Goal: Obtain resource: Obtain resource

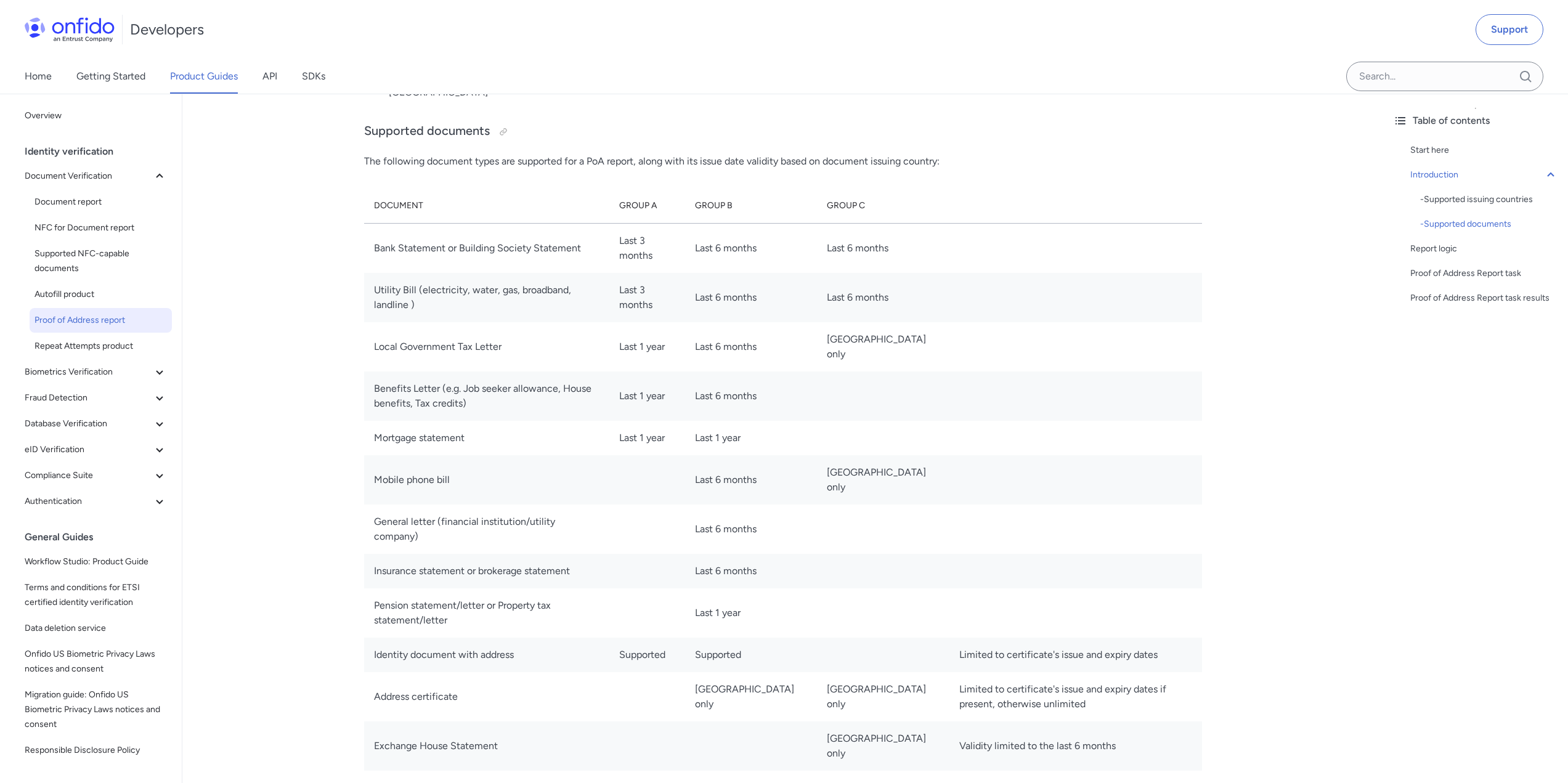
scroll to position [1356, 0]
drag, startPoint x: 372, startPoint y: 247, endPoint x: 611, endPoint y: 264, distance: 239.6
click at [610, 263] on td "Bank Statement or Building Society Statement" at bounding box center [487, 248] width 245 height 50
copy td "Bank Statement or Building Society Statement"
drag, startPoint x: 375, startPoint y: 300, endPoint x: 612, endPoint y: 303, distance: 237.0
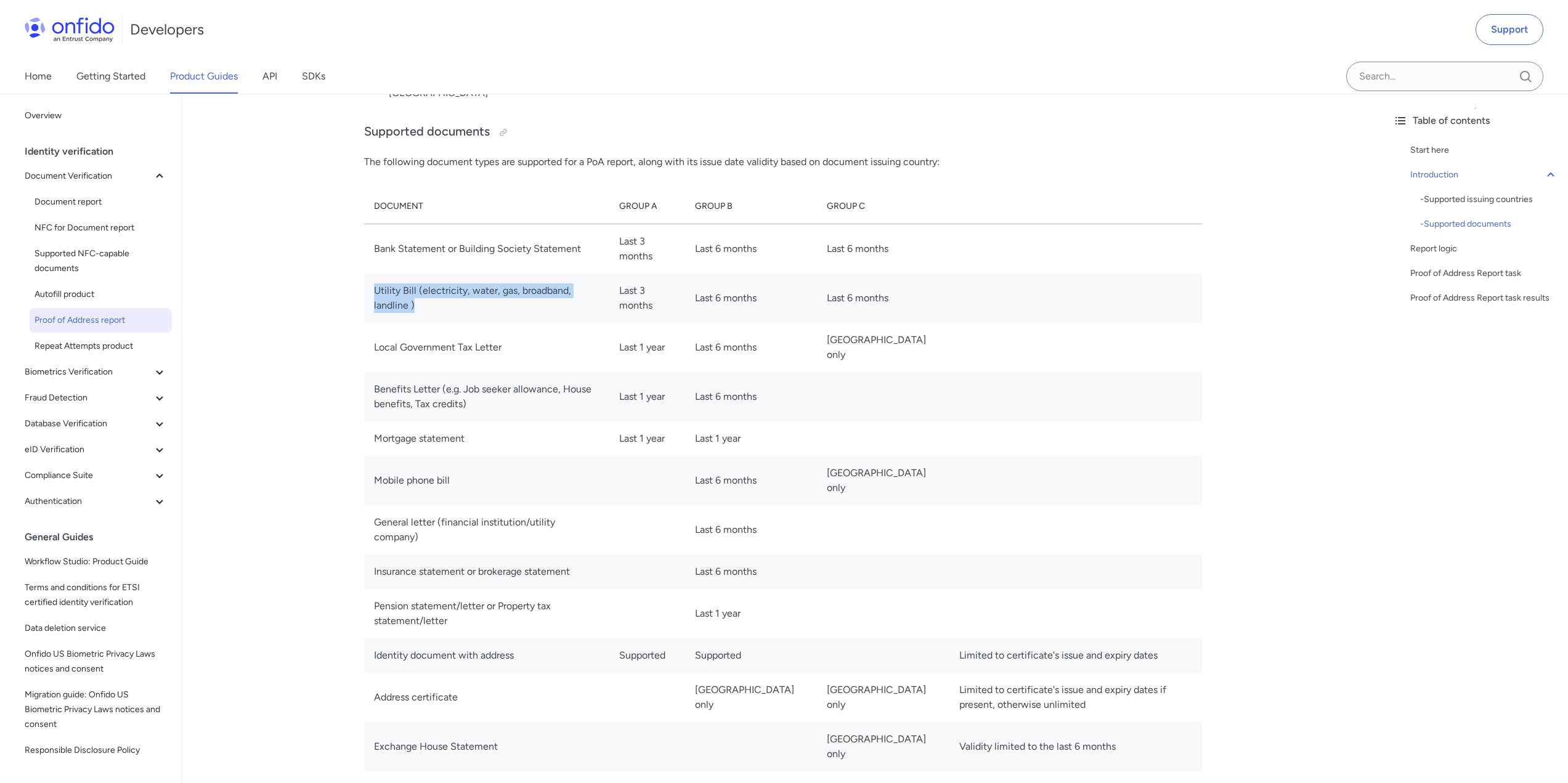
click at [610, 303] on td "Utility Bill (electricity, water, gas, broadband, landline )" at bounding box center [487, 298] width 245 height 50
copy td "Utility Bill (electricity, water, gas, broadband, landline )"
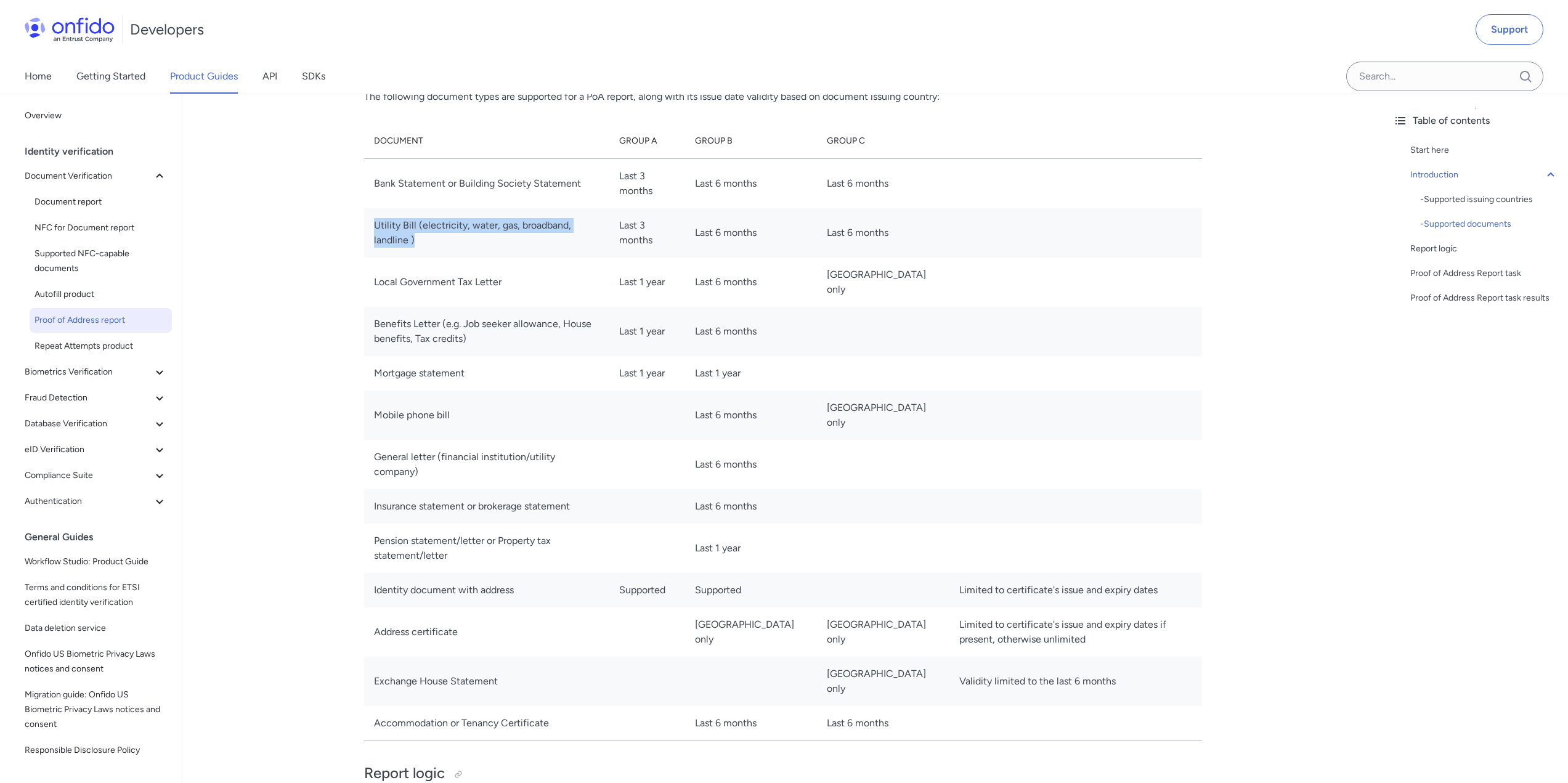
scroll to position [1479, 0]
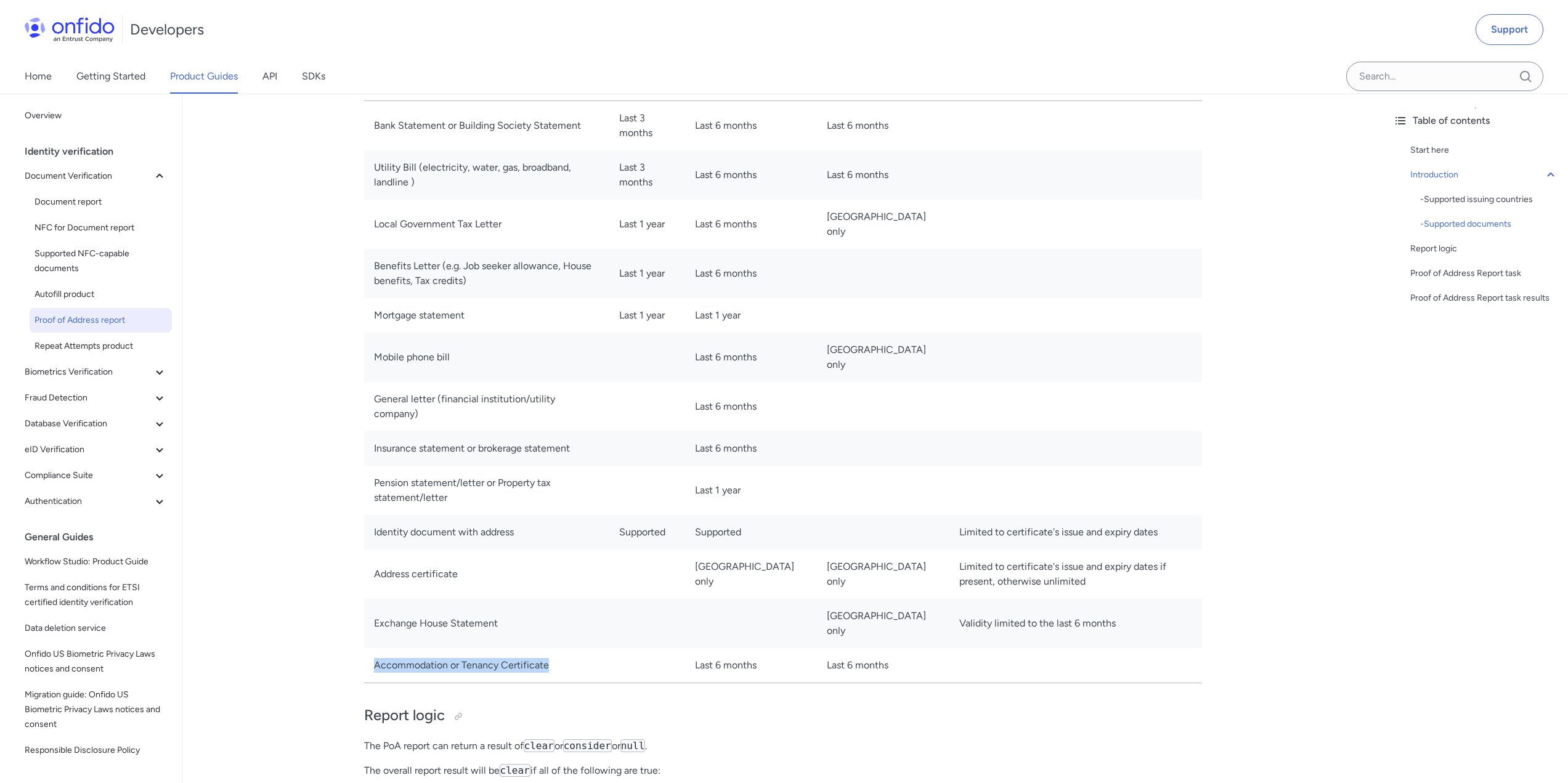
drag, startPoint x: 374, startPoint y: 672, endPoint x: 548, endPoint y: 671, distance: 174.0
click at [548, 671] on td "Accommodation or Tenancy Certificate" at bounding box center [487, 666] width 245 height 35
copy td "Accommodation or Tenancy Certificate"
